Goal: Find specific page/section

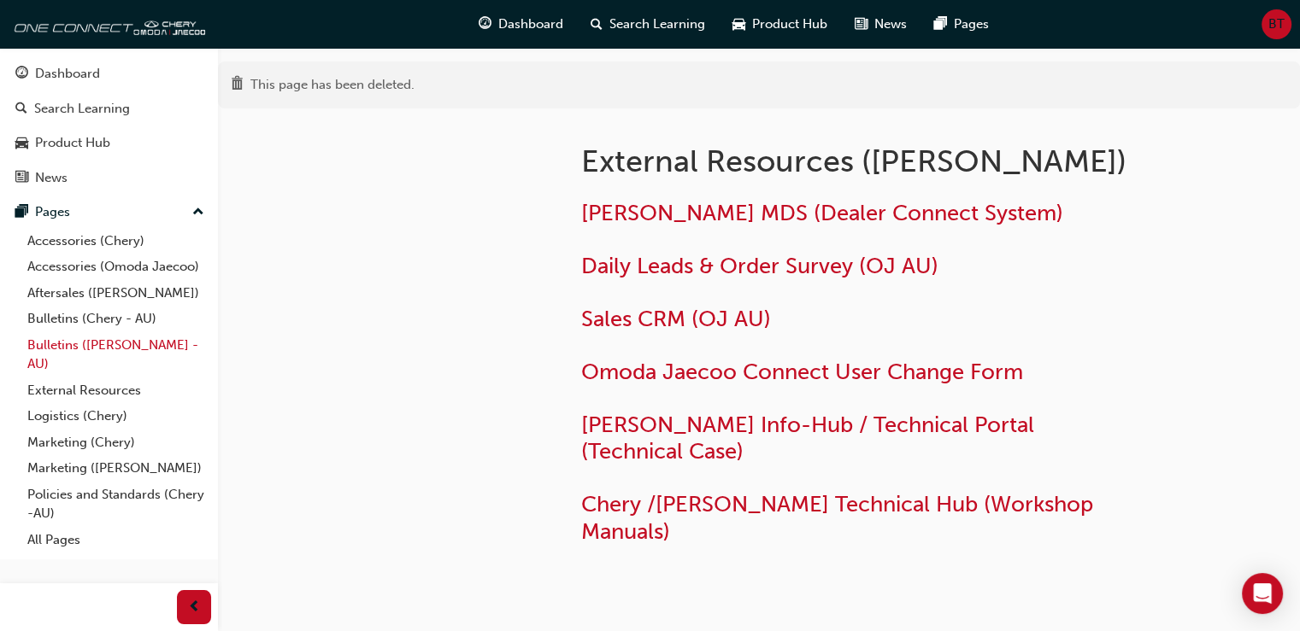
click at [108, 340] on link "Bulletins ([PERSON_NAME] - AU)" at bounding box center [116, 354] width 191 height 45
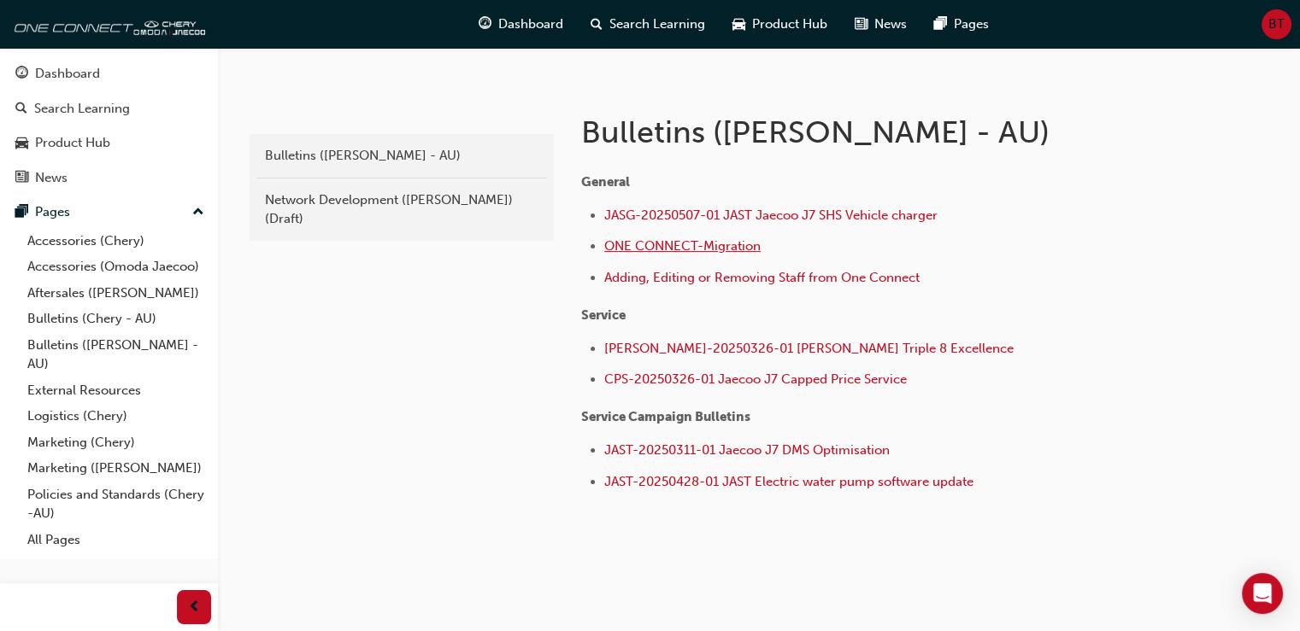
scroll to position [338, 0]
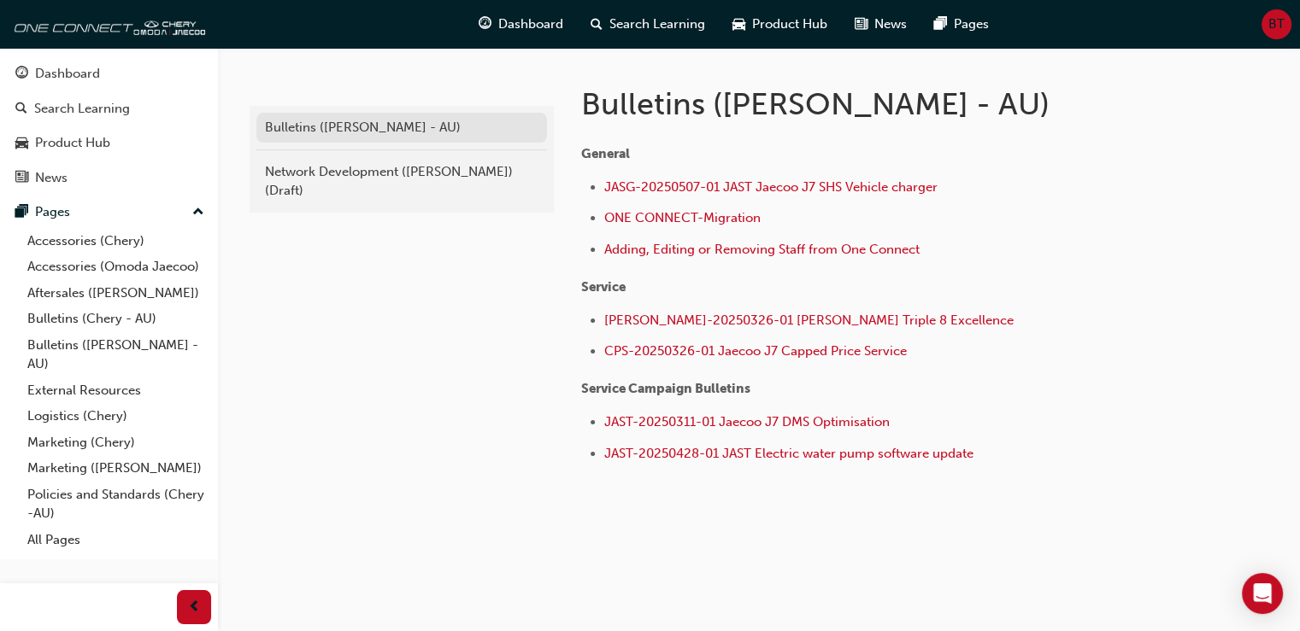
click at [368, 128] on div "Bulletins ([PERSON_NAME] - AU)" at bounding box center [401, 128] width 273 height 20
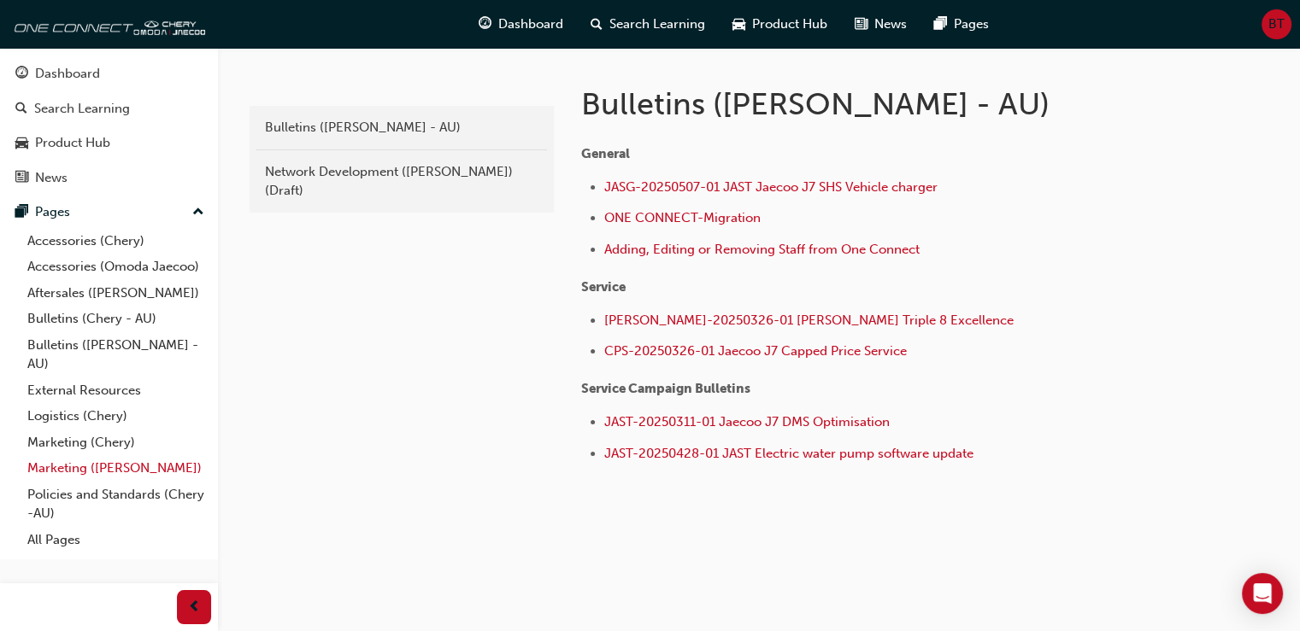
click at [97, 466] on link "Marketing ([PERSON_NAME])" at bounding box center [116, 468] width 191 height 26
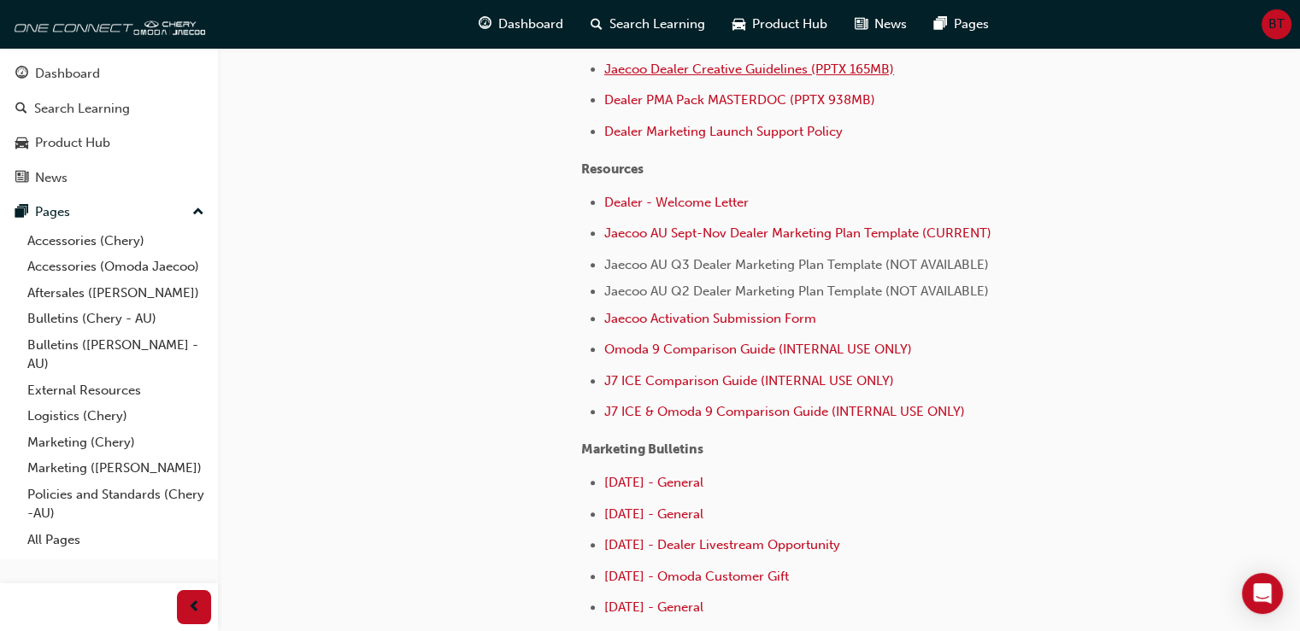
scroll to position [554, 0]
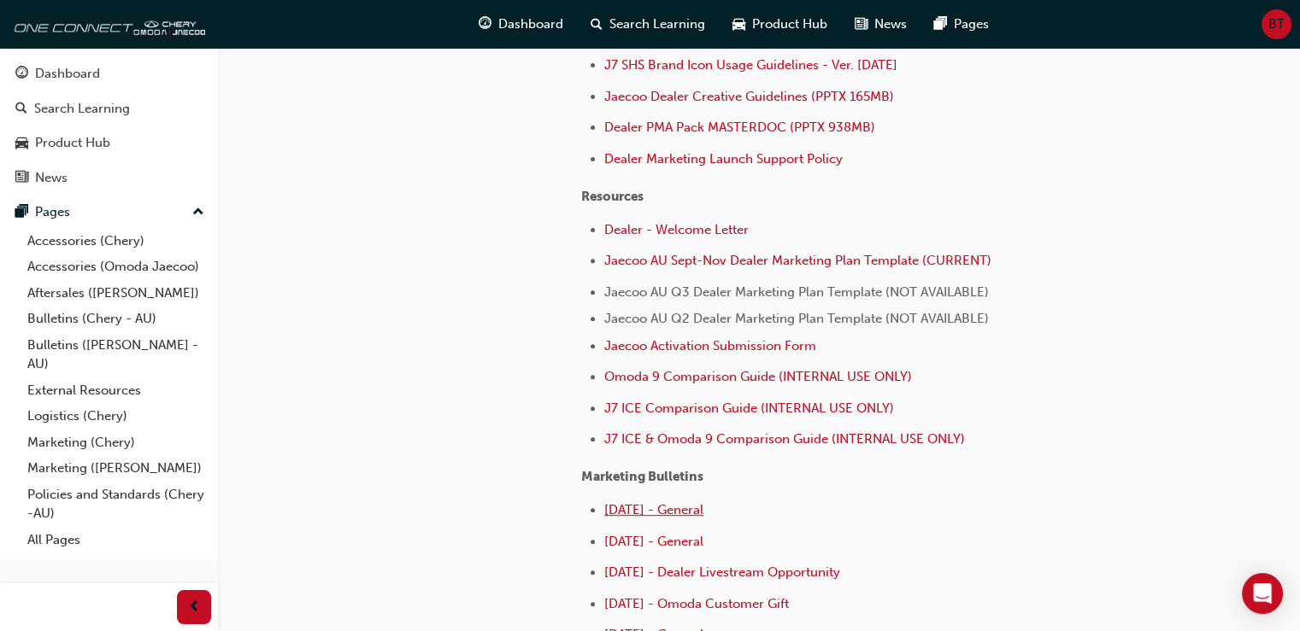
click at [674, 506] on span "[DATE] - General" at bounding box center [653, 509] width 99 height 15
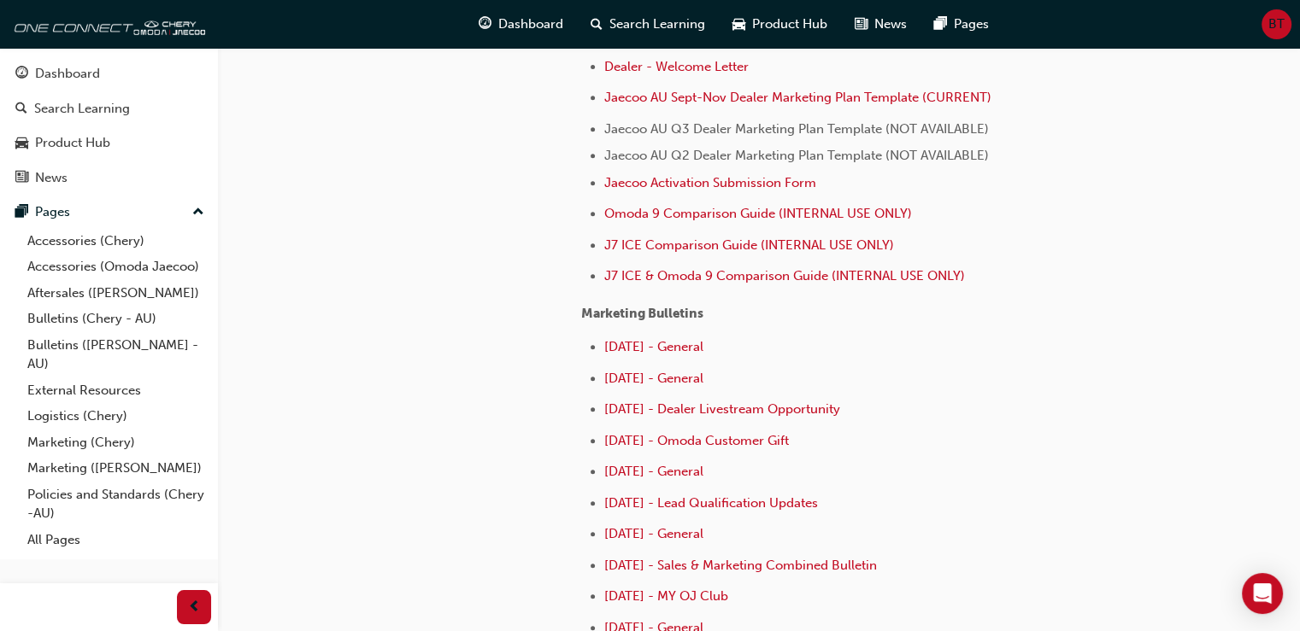
scroll to position [297, 0]
